Goal: Task Accomplishment & Management: Use online tool/utility

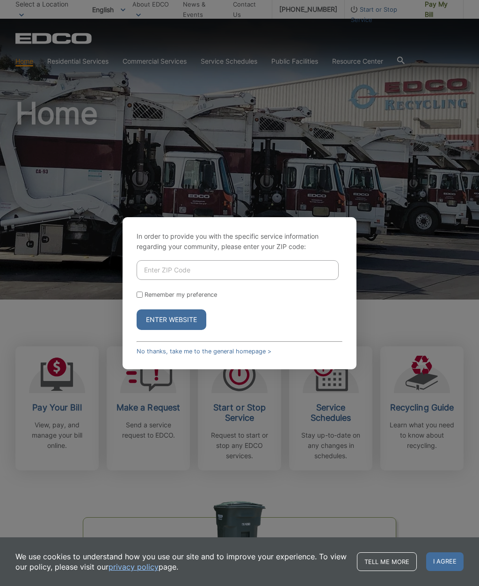
click at [280, 280] on input "Enter ZIP Code" at bounding box center [238, 270] width 202 height 20
type input "92116"
click at [140, 298] on input "Remember my preference" at bounding box center [140, 294] width 6 height 6
checkbox input "true"
click at [191, 330] on button "Enter Website" at bounding box center [172, 319] width 70 height 21
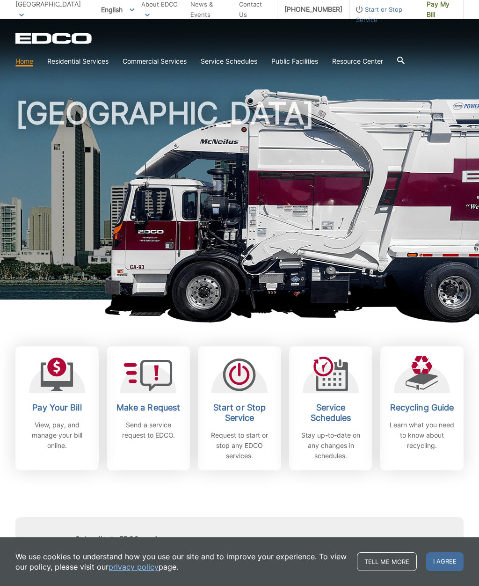
click at [76, 377] on div at bounding box center [57, 374] width 56 height 37
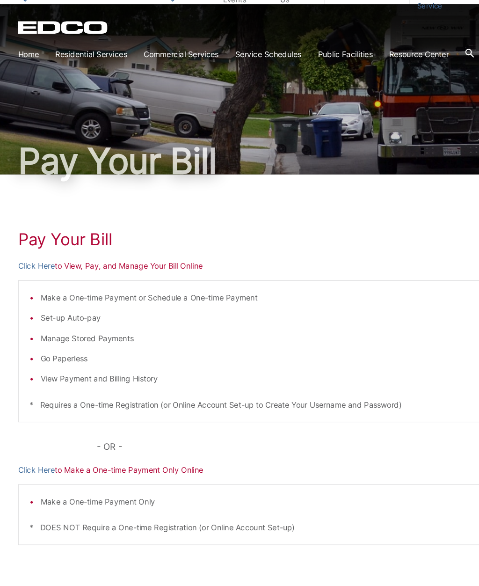
click at [70, 237] on p "Click Here to View, Pay, and Manage Your Bill Online" at bounding box center [239, 242] width 448 height 10
click at [69, 237] on p "Click Here to View, Pay, and Manage Your Bill Online" at bounding box center [239, 242] width 448 height 10
click at [80, 237] on p "Click Here to View, Pay, and Manage Your Bill Online" at bounding box center [239, 242] width 448 height 10
click at [73, 237] on p "Click Here to View, Pay, and Manage Your Bill Online" at bounding box center [239, 242] width 448 height 10
click at [121, 411] on p "Click Here to Make a One-time Payment Only Online" at bounding box center [239, 416] width 448 height 10
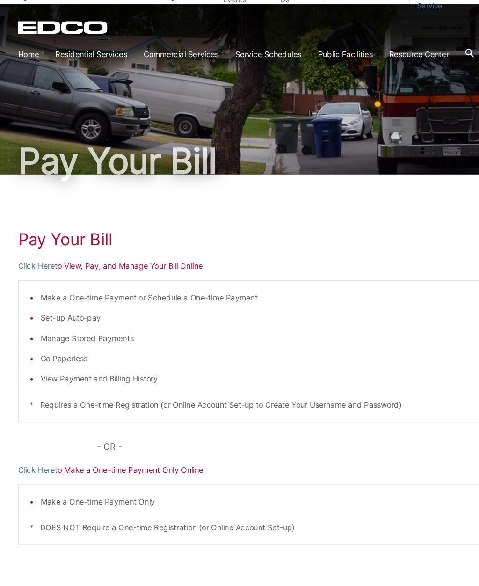
click at [69, 237] on p "Click Here to View, Pay, and Manage Your Bill Online" at bounding box center [239, 242] width 448 height 10
click at [37, 237] on link "Click Here" at bounding box center [30, 242] width 31 height 10
